Goal: Transaction & Acquisition: Book appointment/travel/reservation

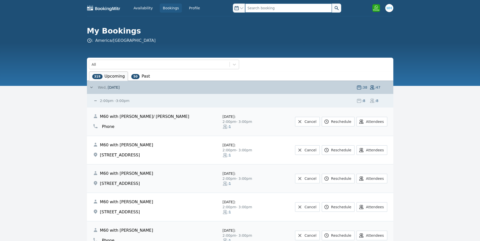
click at [270, 6] on input "text" at bounding box center [288, 8] width 87 height 9
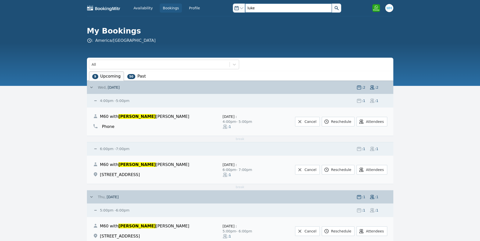
click at [252, 8] on input "luke" at bounding box center [288, 8] width 87 height 9
click at [91, 87] on icon at bounding box center [91, 87] width 5 height 5
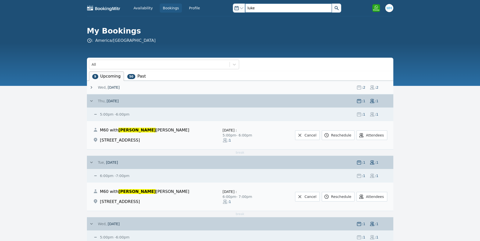
click at [263, 6] on input "luke" at bounding box center [288, 8] width 87 height 9
type input "l"
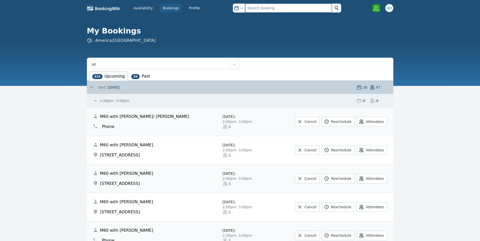
click at [258, 10] on input "text" at bounding box center [288, 8] width 87 height 9
type input "[PERSON_NAME]"
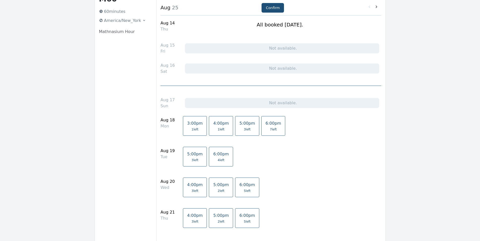
scroll to position [67, 0]
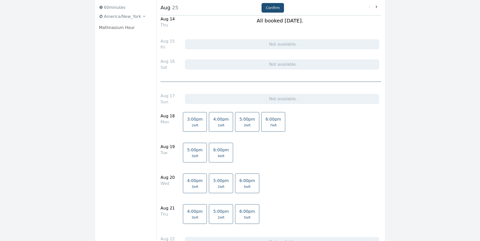
click at [218, 124] on span "1 left" at bounding box center [221, 125] width 7 height 4
click at [218, 185] on span "2 left" at bounding box center [221, 187] width 7 height 4
click at [190, 182] on span "4:00pm" at bounding box center [195, 180] width 16 height 5
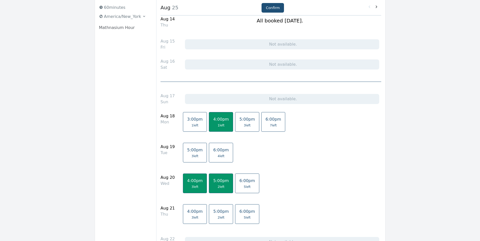
click at [211, 185] on link "5:00pm 2 left" at bounding box center [221, 184] width 24 height 20
click at [190, 210] on span "4:00pm" at bounding box center [195, 211] width 16 height 5
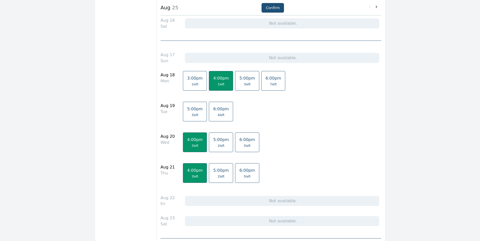
scroll to position [99, 0]
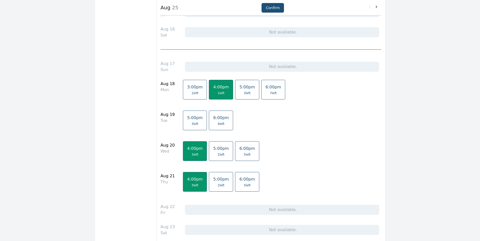
click at [193, 93] on span "1 left" at bounding box center [195, 93] width 16 height 4
click at [271, 5] on button "Confirm" at bounding box center [272, 8] width 22 height 10
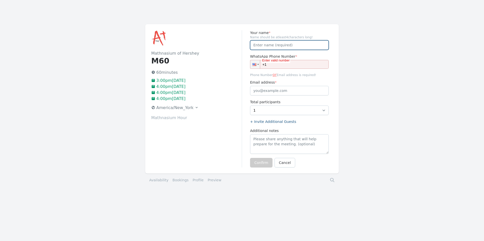
click at [275, 46] on input "Your name *" at bounding box center [289, 45] width 79 height 10
drag, startPoint x: 273, startPoint y: 45, endPoint x: 240, endPoint y: 42, distance: 33.4
click at [240, 42] on div "Mathnasium of Hershey M60 60 minutes 3:00pm, Monday 18 August 2025 4:00pm, Mond…" at bounding box center [241, 98] width 193 height 149
paste input "[PERSON_NAME]"
type input "Luke Horvath"
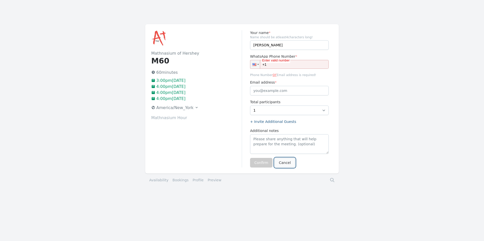
click at [284, 164] on link "Cancel" at bounding box center [284, 163] width 20 height 10
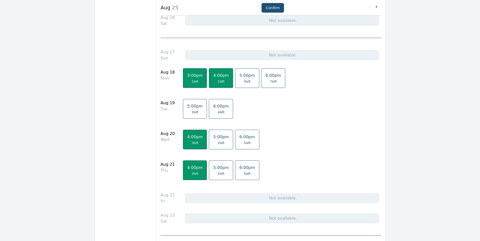
scroll to position [113, 0]
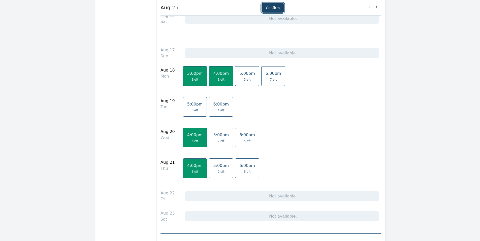
click at [271, 5] on button "Confirm" at bounding box center [272, 8] width 22 height 10
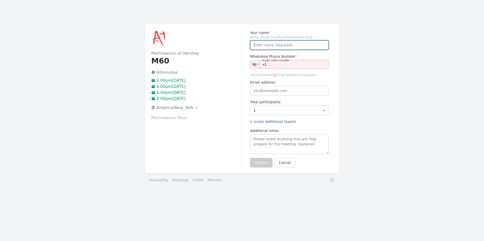
click at [268, 43] on input "Your name *" at bounding box center [289, 45] width 79 height 10
paste input "Luke Horvath"
type input "Luke Horvath"
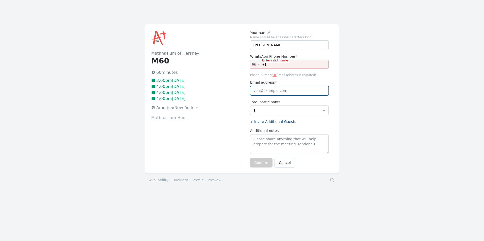
click at [270, 91] on input "Email address *" at bounding box center [289, 91] width 79 height 10
paste input "jhorvath100501@gmail.com"
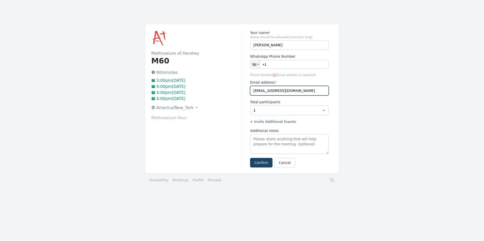
type input "jhorvath100501@gmail.com"
click at [260, 163] on button "Confirm" at bounding box center [261, 163] width 22 height 10
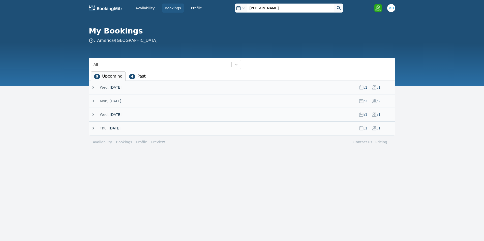
click at [92, 101] on icon at bounding box center [93, 100] width 5 height 5
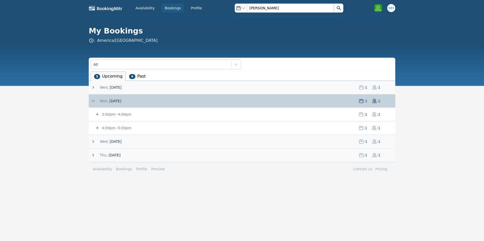
click at [93, 140] on icon at bounding box center [93, 141] width 5 height 5
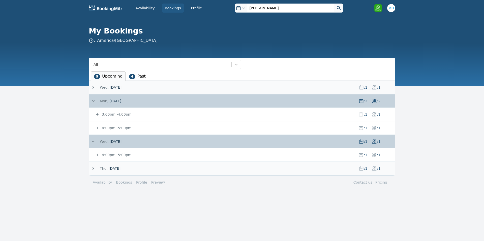
click at [90, 171] on div "Thu, 21 August 25 : 1 : 1" at bounding box center [242, 168] width 306 height 13
click at [93, 169] on icon at bounding box center [93, 168] width 5 height 5
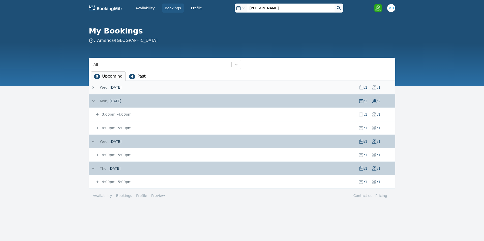
click at [112, 112] on span "3:00pm" at bounding box center [109, 114] width 14 height 4
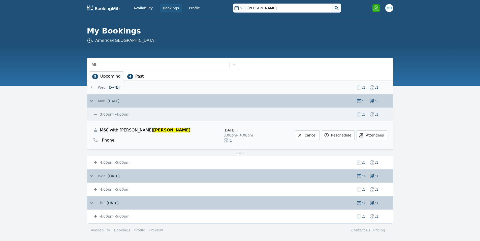
click at [110, 161] on span "4:00pm" at bounding box center [107, 162] width 14 height 4
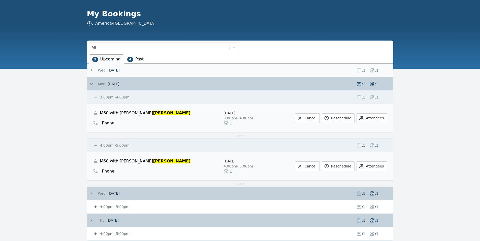
scroll to position [35, 0]
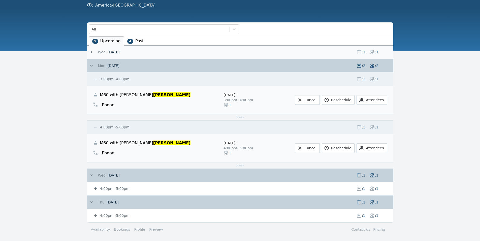
click at [111, 188] on span "4:00pm" at bounding box center [107, 189] width 14 height 4
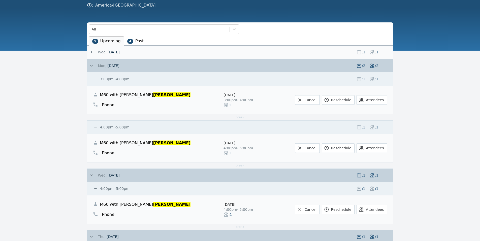
drag, startPoint x: 39, startPoint y: 134, endPoint x: 50, endPoint y: 163, distance: 30.2
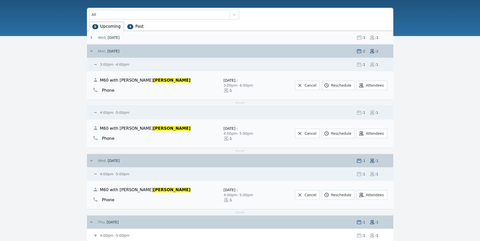
scroll to position [70, 0]
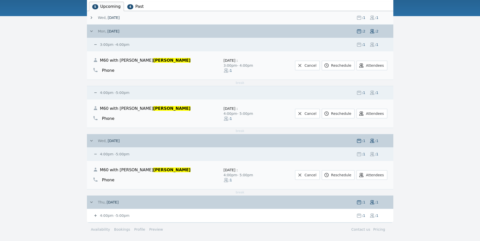
click at [104, 214] on span "4:00pm" at bounding box center [107, 216] width 14 height 4
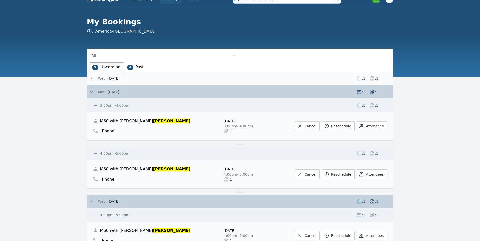
scroll to position [0, 0]
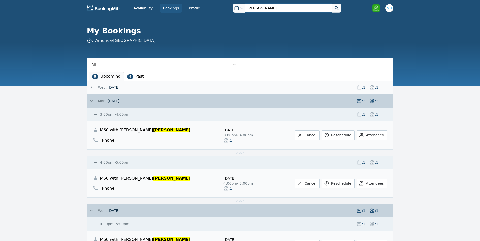
drag, startPoint x: 263, startPoint y: 8, endPoint x: 242, endPoint y: 7, distance: 21.4
click at [242, 7] on div "Open options horvath" at bounding box center [287, 8] width 108 height 9
